Goal: Check status

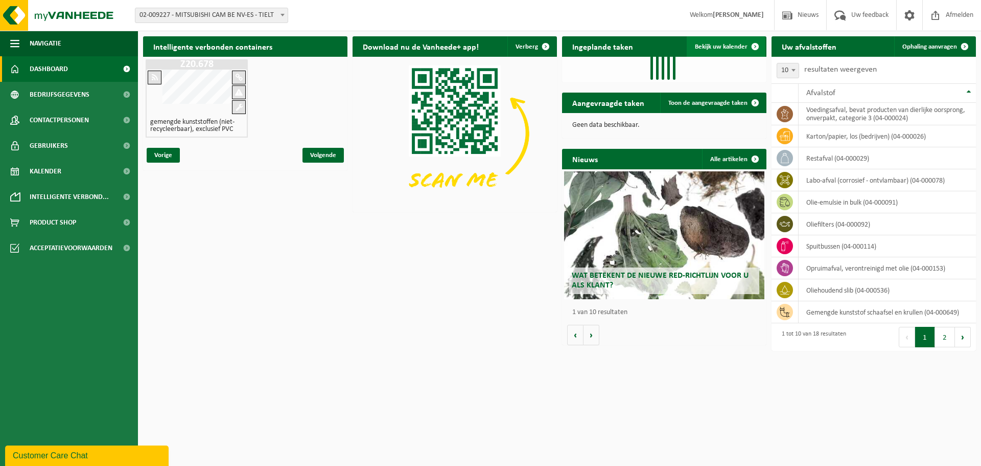
click at [727, 41] on link "Bekijk uw kalender" at bounding box center [726, 46] width 79 height 20
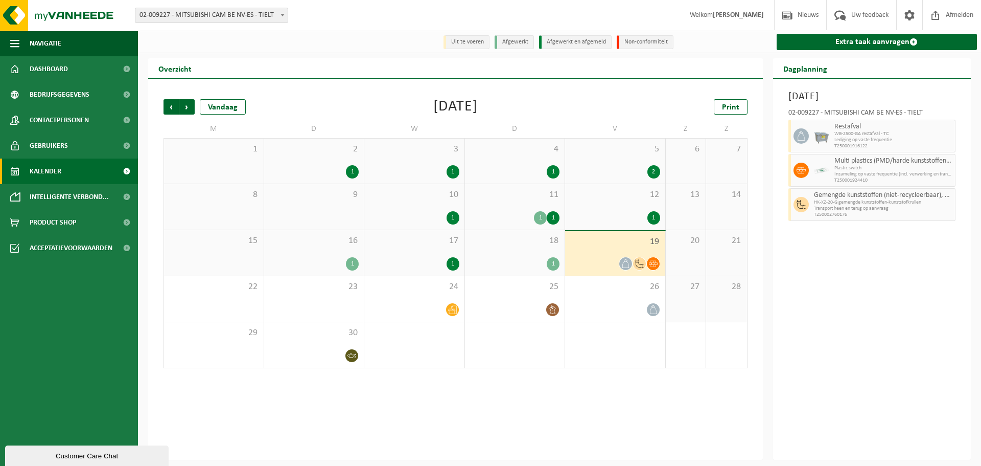
click at [634, 204] on div "12 1" at bounding box center [615, 206] width 100 height 45
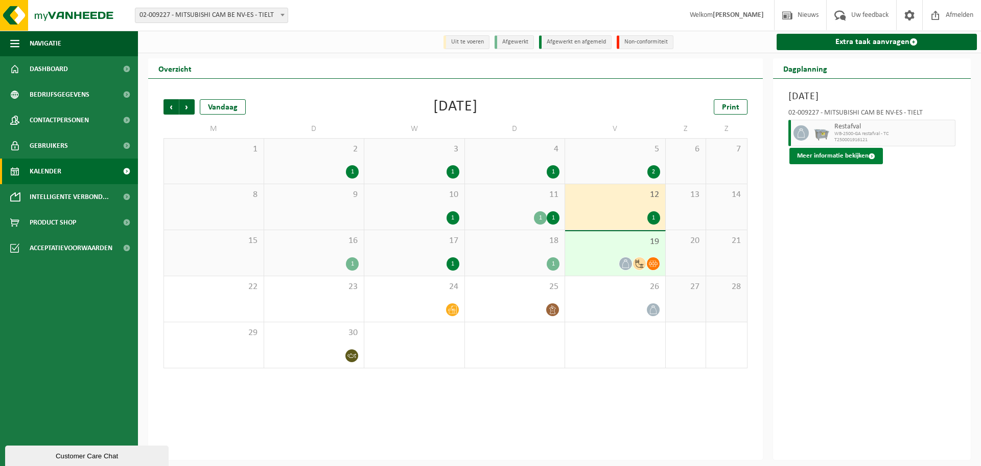
click at [821, 155] on button "Meer informatie bekijken" at bounding box center [837, 156] width 94 height 16
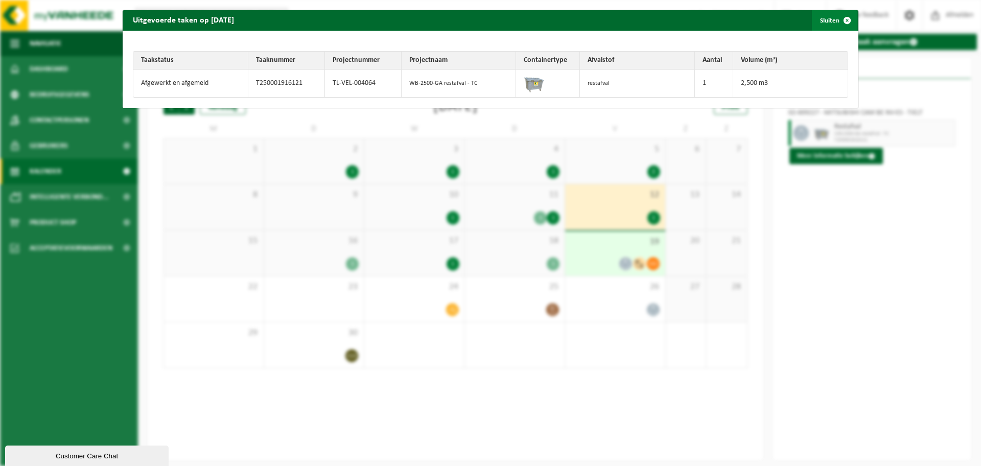
click at [839, 20] on span "button" at bounding box center [847, 20] width 20 height 20
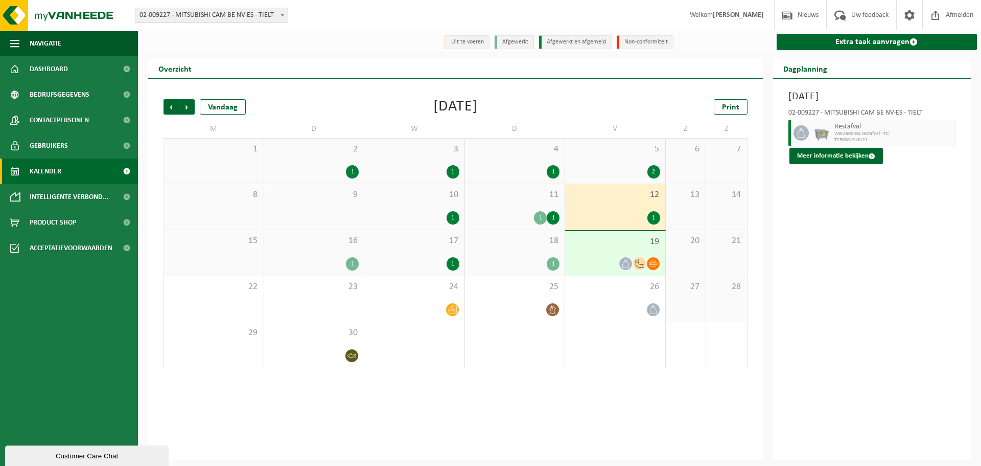
click at [347, 258] on div "1" at bounding box center [314, 263] width 90 height 13
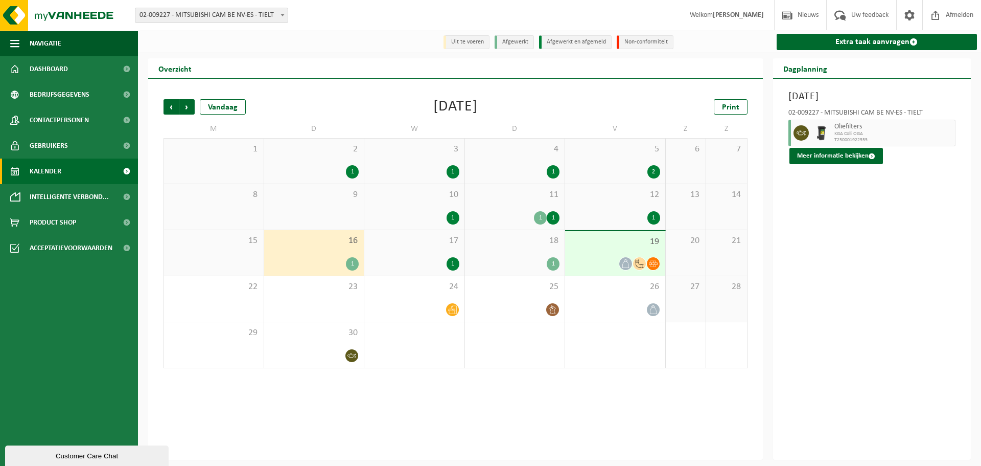
click at [345, 257] on div "16 1" at bounding box center [314, 252] width 100 height 45
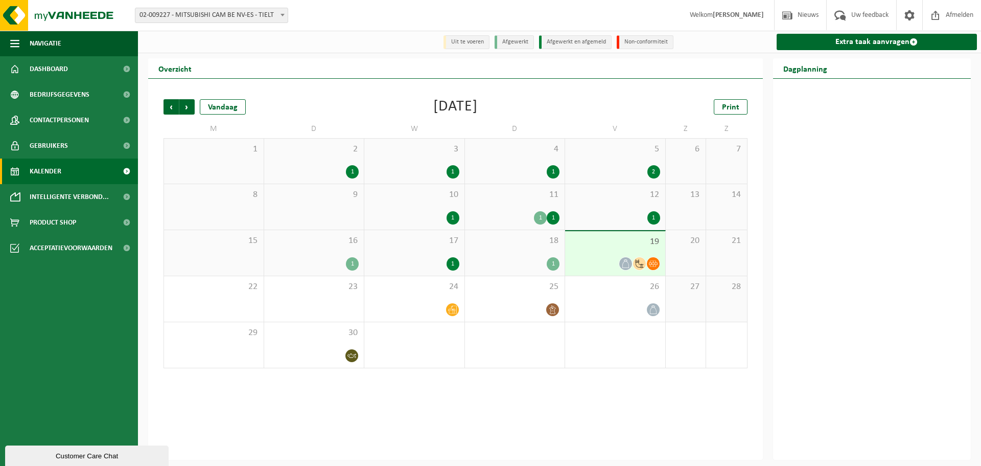
click at [345, 257] on div "16 1" at bounding box center [314, 252] width 100 height 45
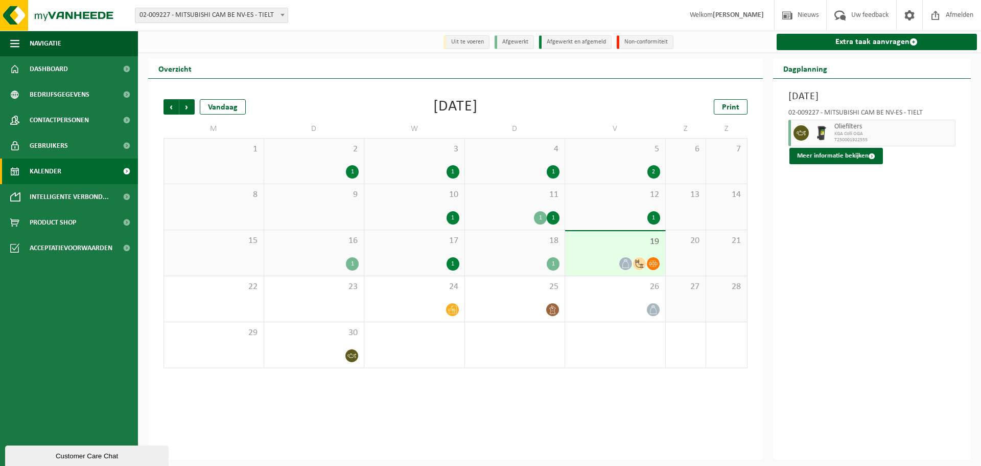
click at [425, 254] on div "17 1" at bounding box center [414, 252] width 100 height 45
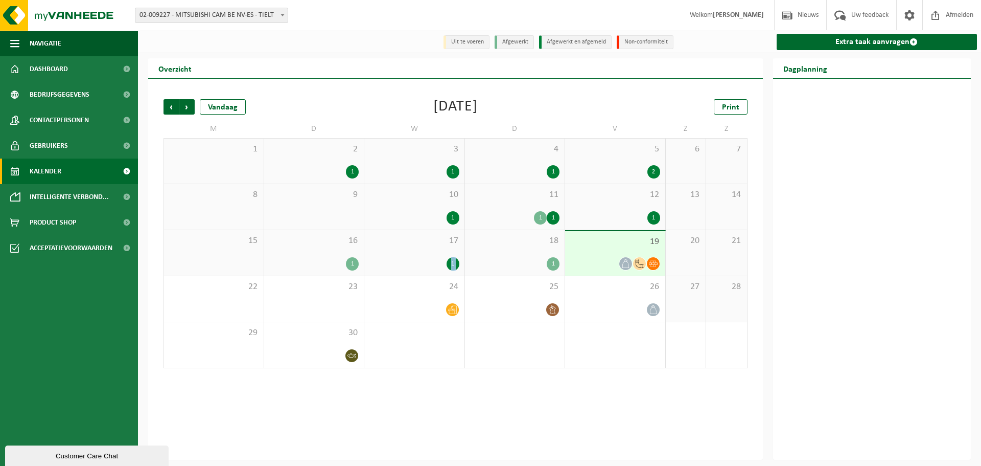
click at [425, 254] on div "17 1" at bounding box center [414, 252] width 100 height 45
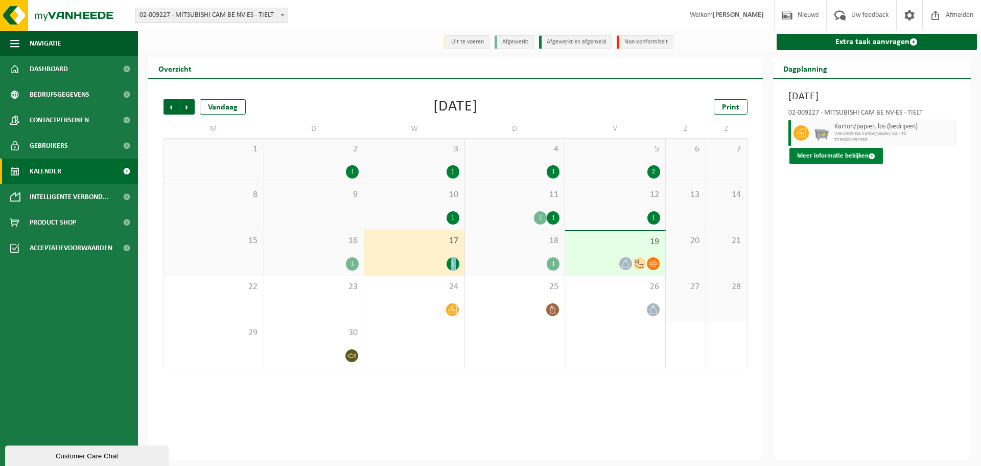
click at [810, 158] on button "Meer informatie bekijken" at bounding box center [837, 156] width 94 height 16
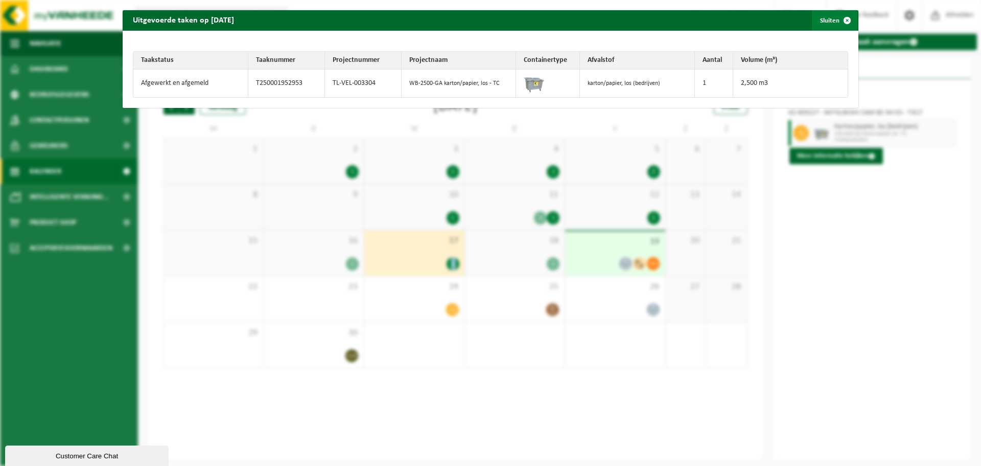
click at [840, 19] on span "button" at bounding box center [847, 20] width 20 height 20
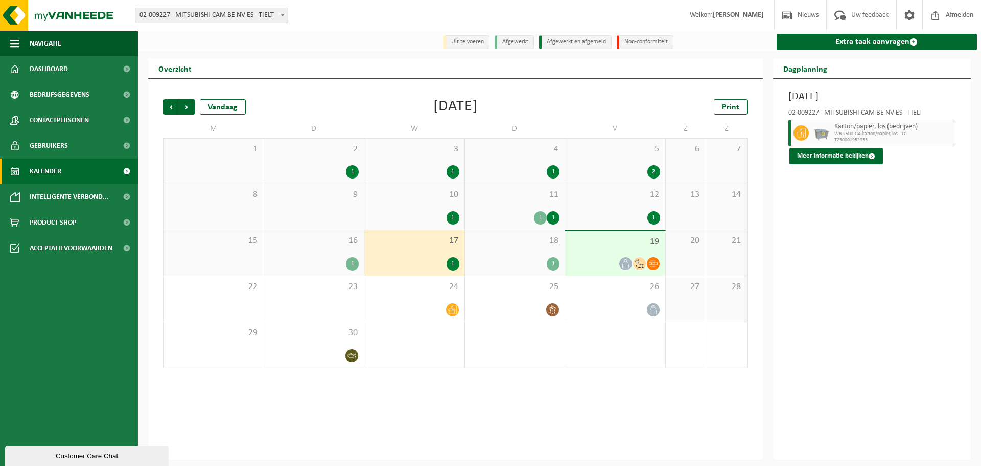
click at [332, 248] on div "16 1" at bounding box center [314, 252] width 100 height 45
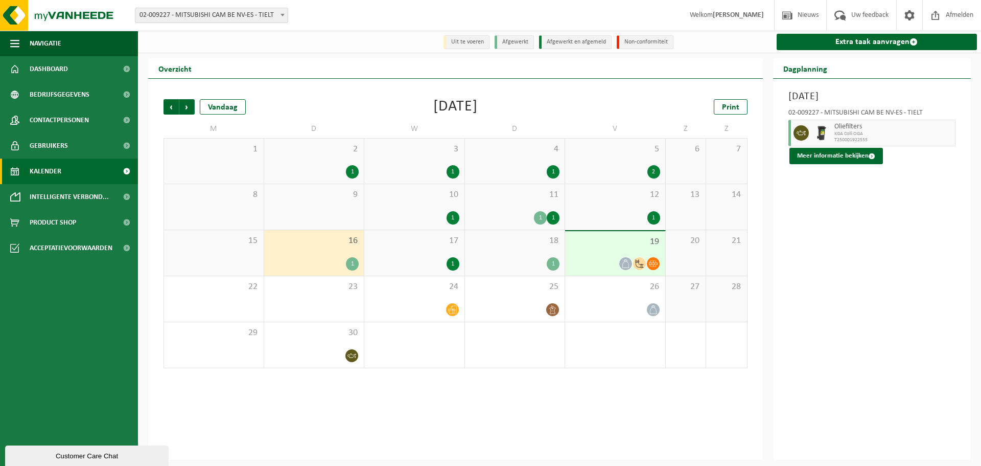
click at [603, 216] on div "1" at bounding box center [615, 217] width 90 height 13
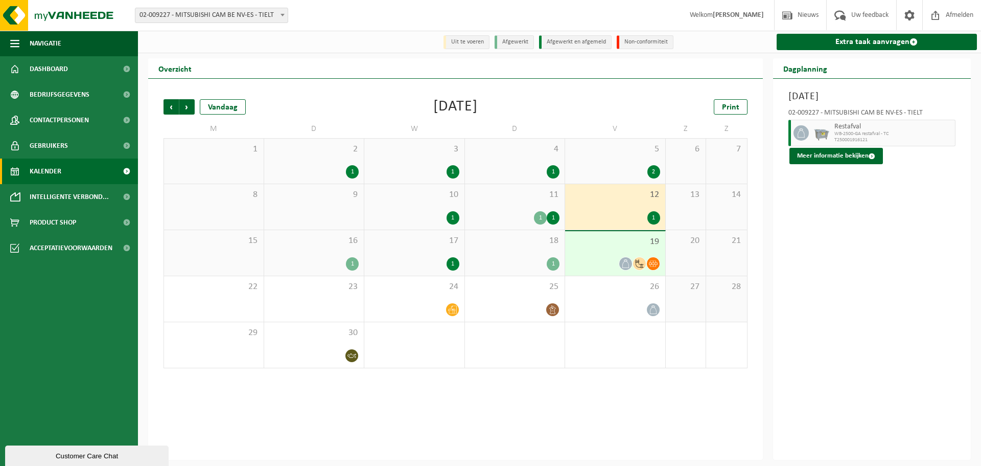
click at [340, 256] on div "16 1" at bounding box center [314, 252] width 100 height 45
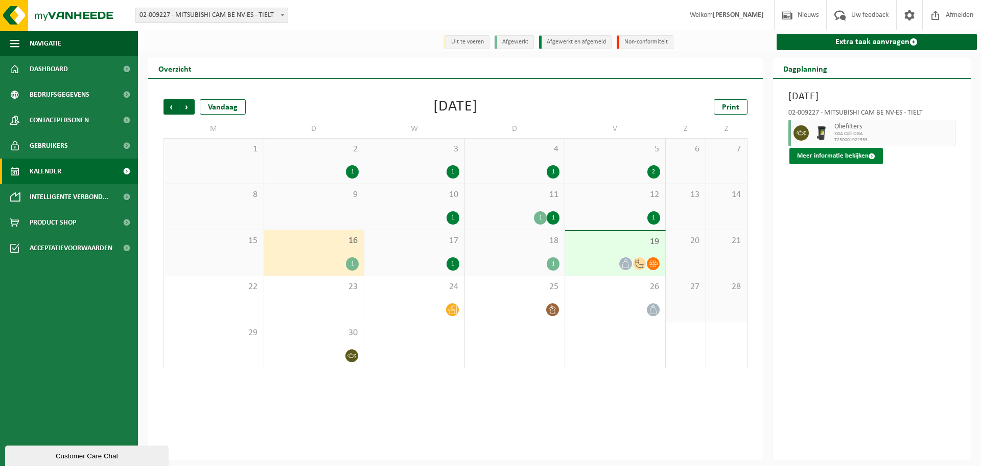
click at [803, 154] on button "Meer informatie bekijken" at bounding box center [837, 156] width 94 height 16
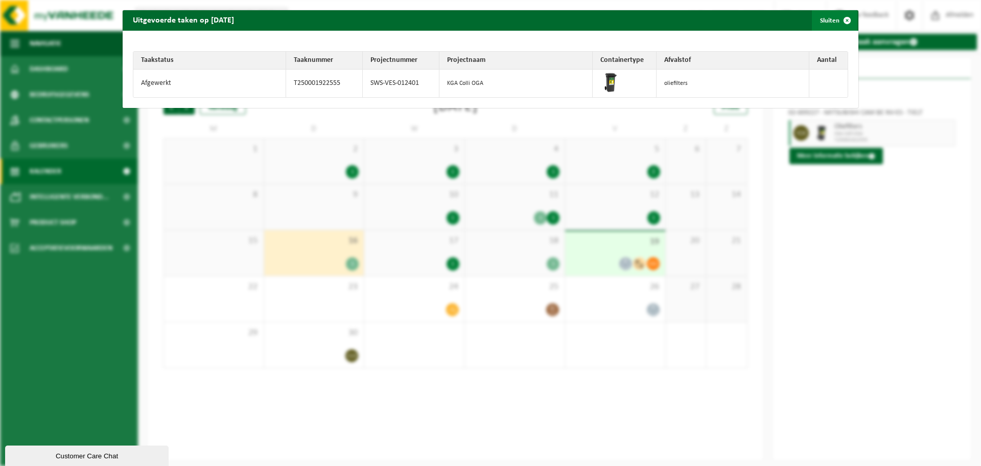
click at [842, 17] on span "button" at bounding box center [847, 20] width 20 height 20
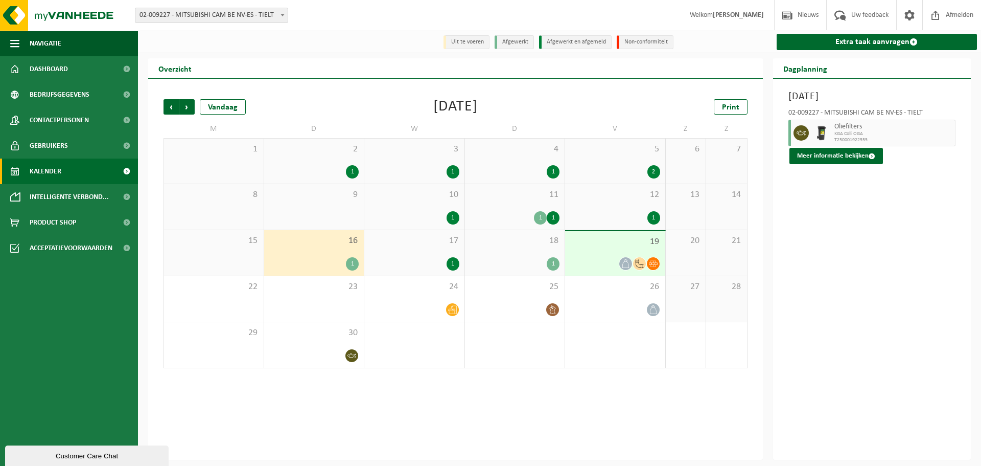
click at [528, 254] on div "18 1" at bounding box center [515, 252] width 100 height 45
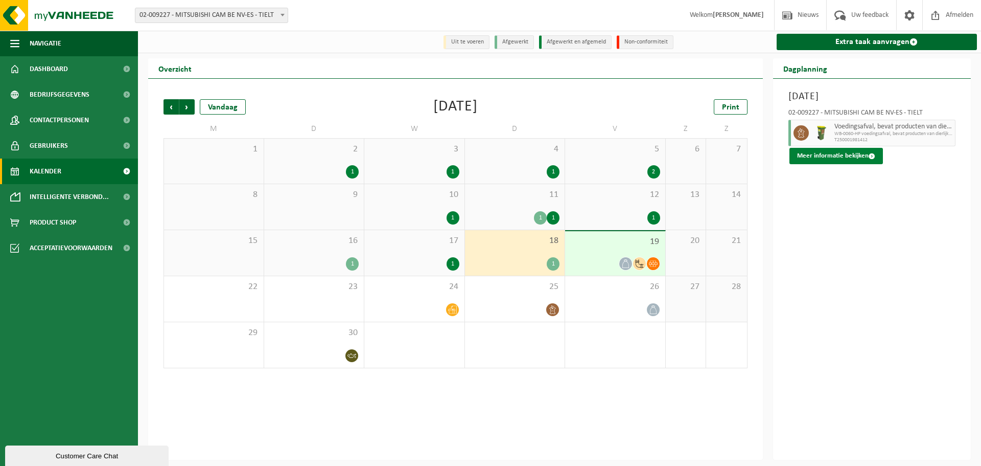
click at [816, 154] on button "Meer informatie bekijken" at bounding box center [837, 156] width 94 height 16
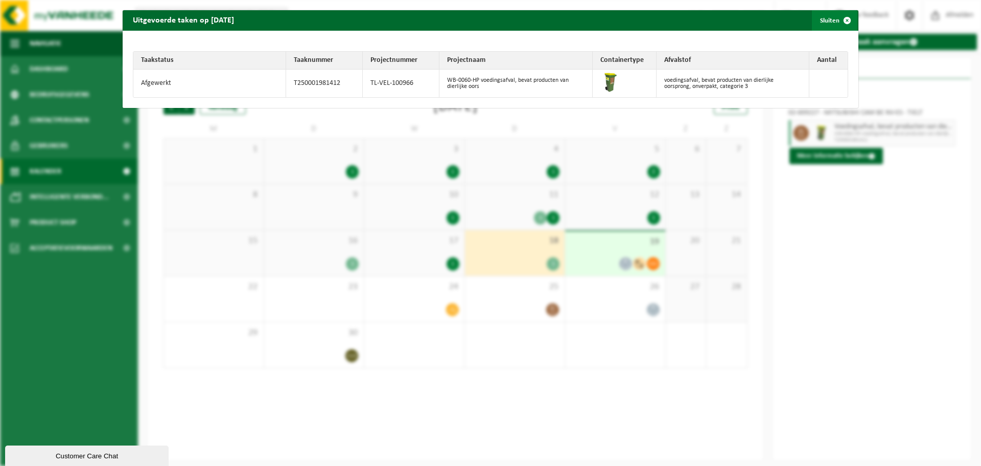
click at [843, 17] on span "button" at bounding box center [847, 20] width 20 height 20
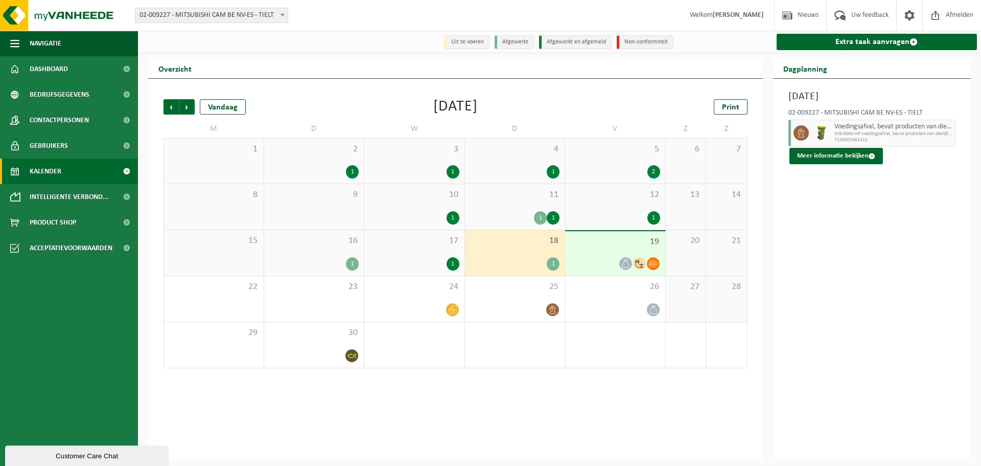
click at [642, 250] on div "19" at bounding box center [615, 253] width 100 height 44
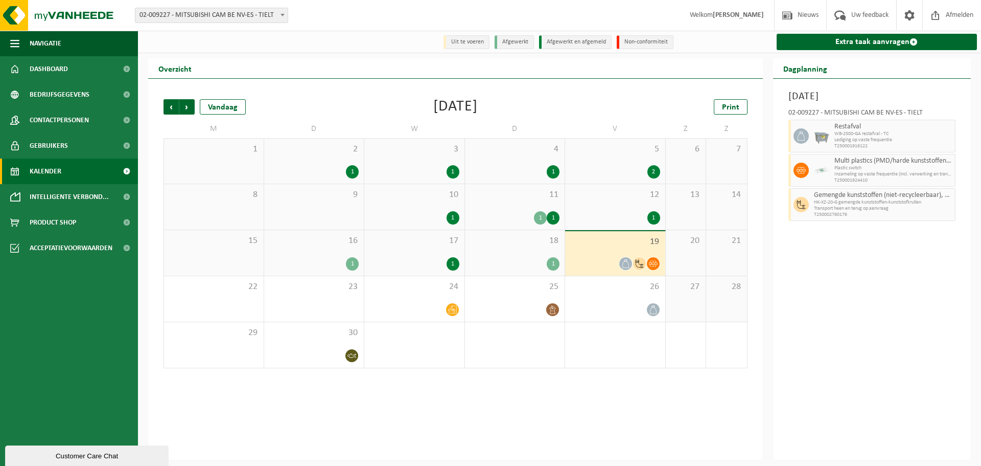
click at [533, 251] on div "18 1" at bounding box center [515, 252] width 100 height 45
